Goal: Navigation & Orientation: Find specific page/section

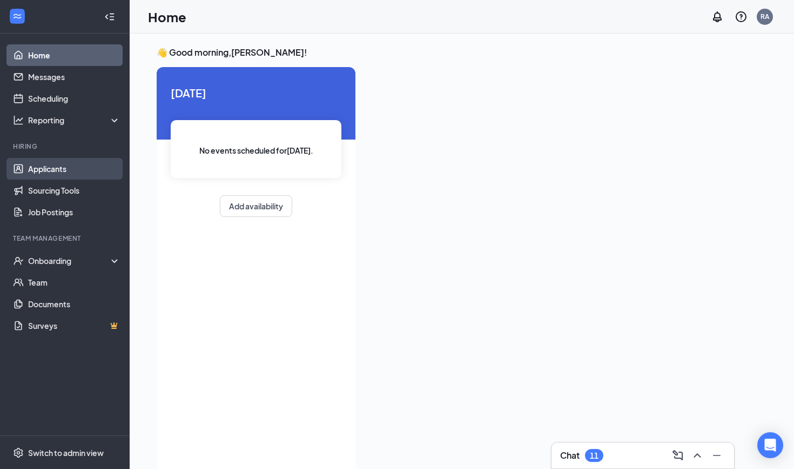
click at [49, 163] on link "Applicants" at bounding box center [74, 169] width 92 height 22
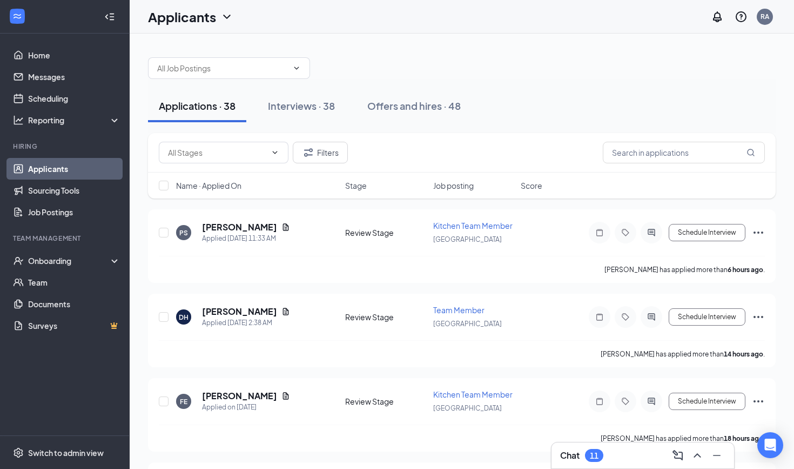
click at [617, 449] on div "Chat 11" at bounding box center [642, 454] width 165 height 17
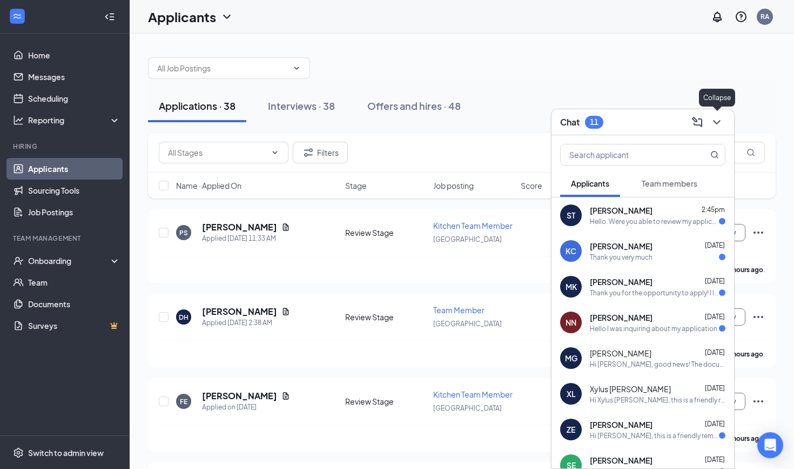
click at [722, 119] on icon "ChevronDown" at bounding box center [717, 122] width 13 height 13
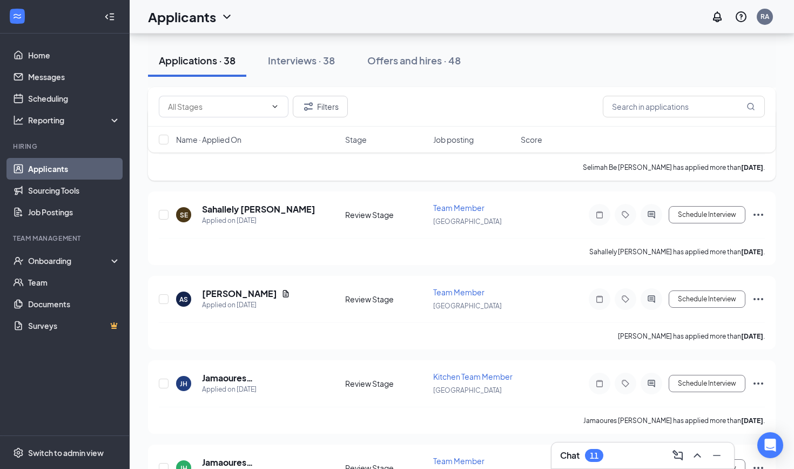
scroll to position [2196, 0]
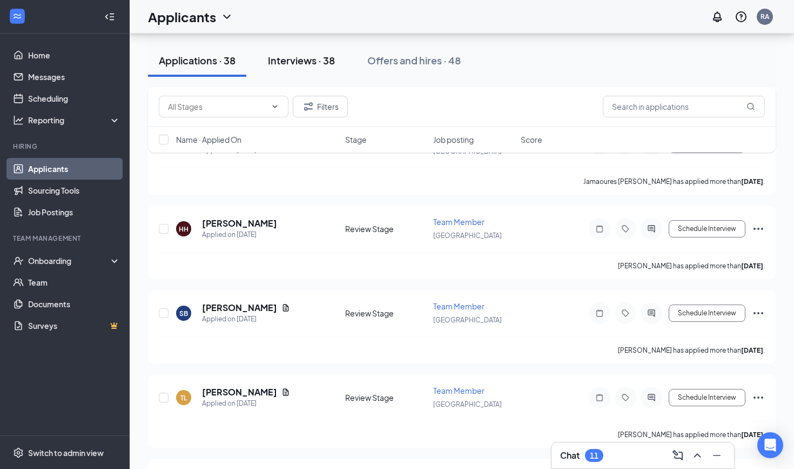
click at [300, 66] on div "Interviews · 38" at bounding box center [301, 60] width 67 height 14
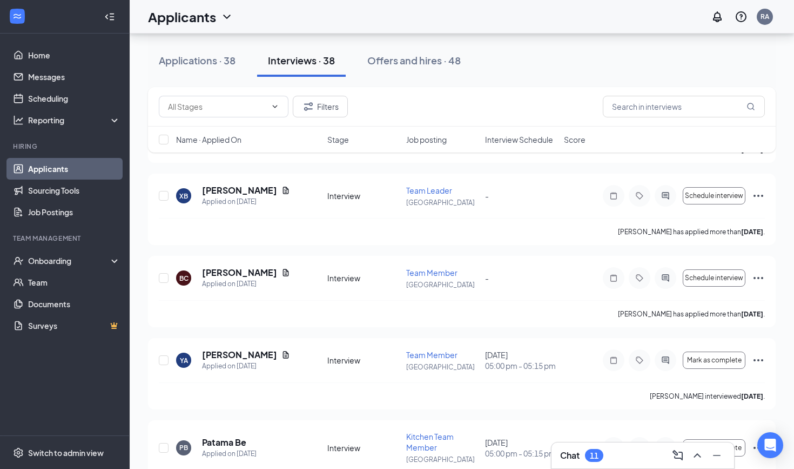
scroll to position [287, 0]
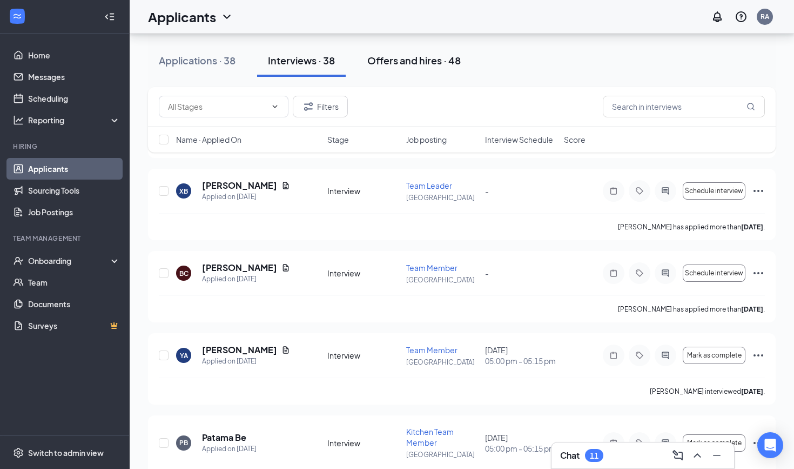
click at [387, 73] on button "Offers and hires · 48" at bounding box center [414, 60] width 115 height 32
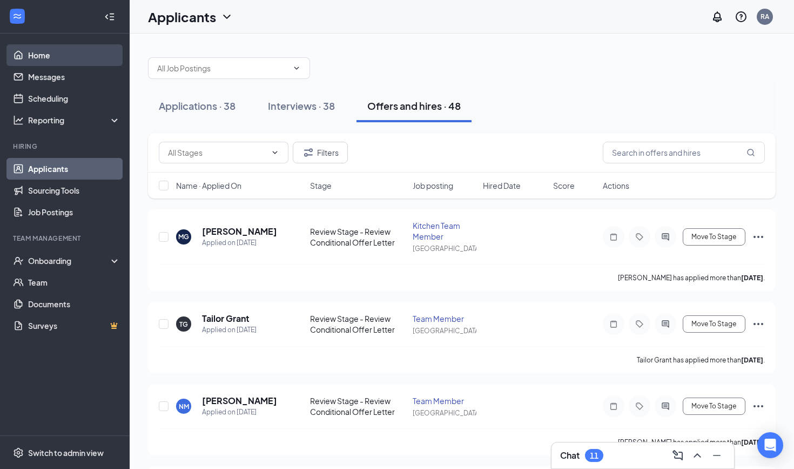
click at [89, 59] on link "Home" at bounding box center [74, 55] width 92 height 22
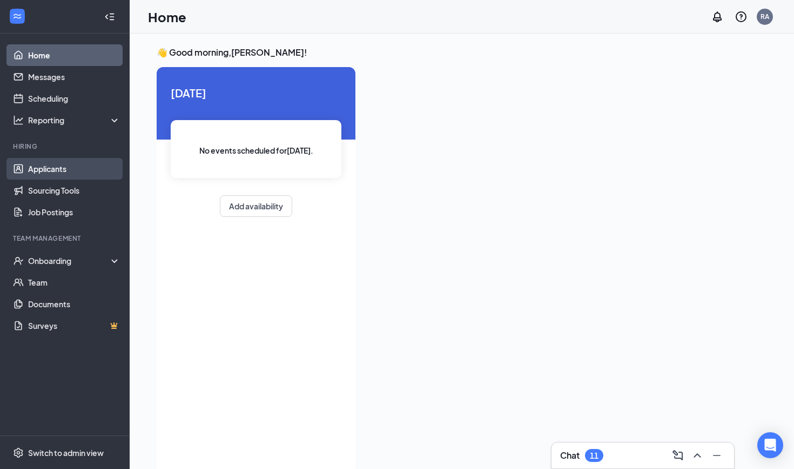
click at [86, 162] on link "Applicants" at bounding box center [74, 169] width 92 height 22
